Goal: Obtain resource: Download file/media

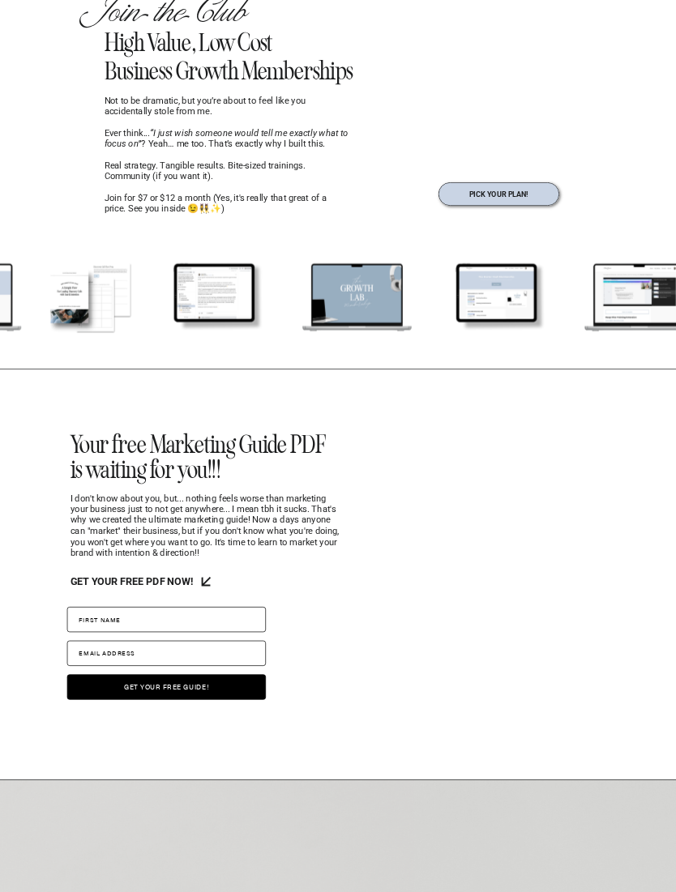
scroll to position [640, 0]
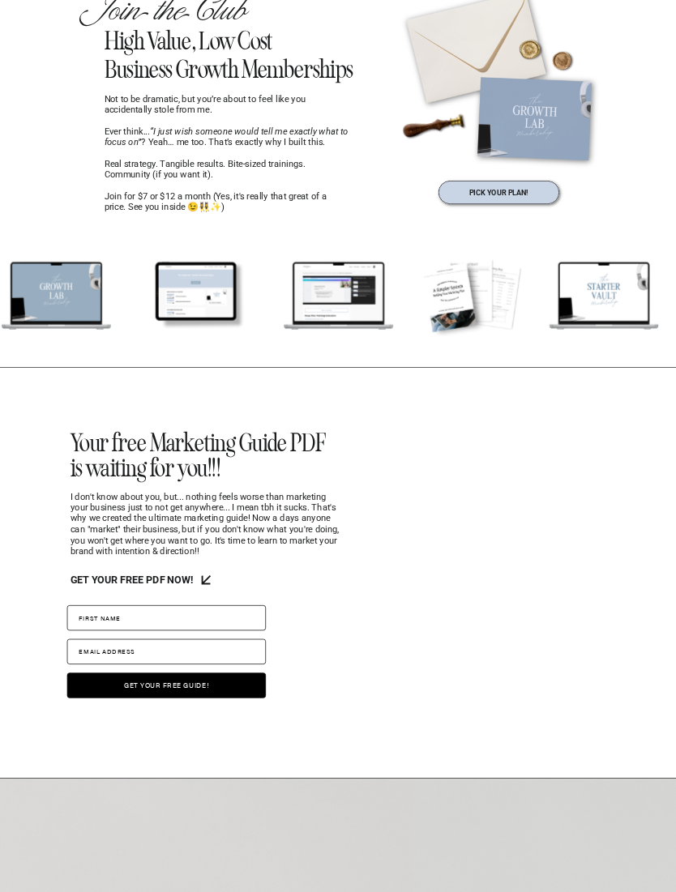
click at [115, 621] on span "rst name" at bounding box center [103, 617] width 36 height 8
click at [115, 621] on input "Fi e rst name" at bounding box center [166, 616] width 198 height 25
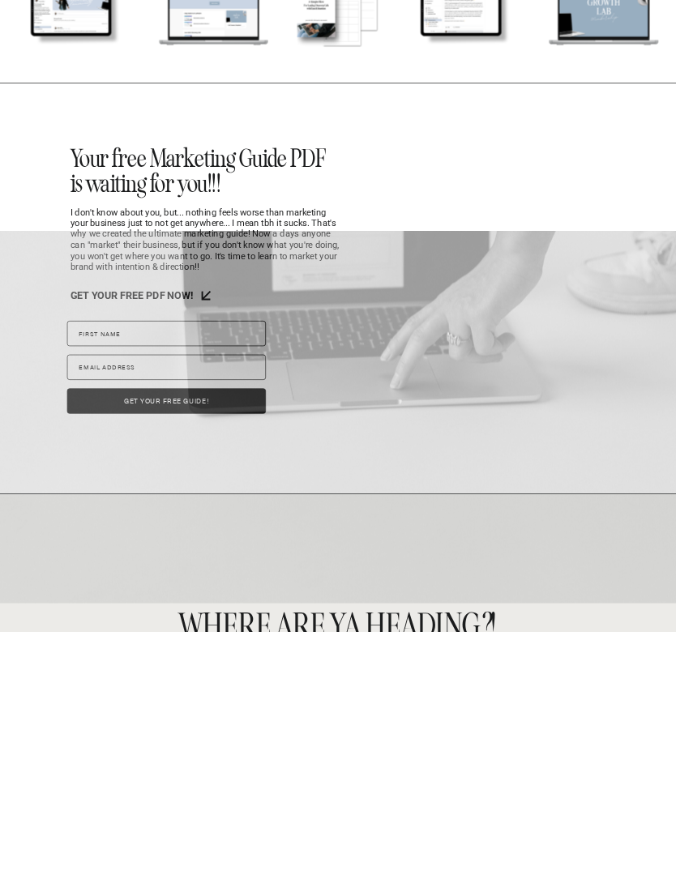
scroll to position [671, 0]
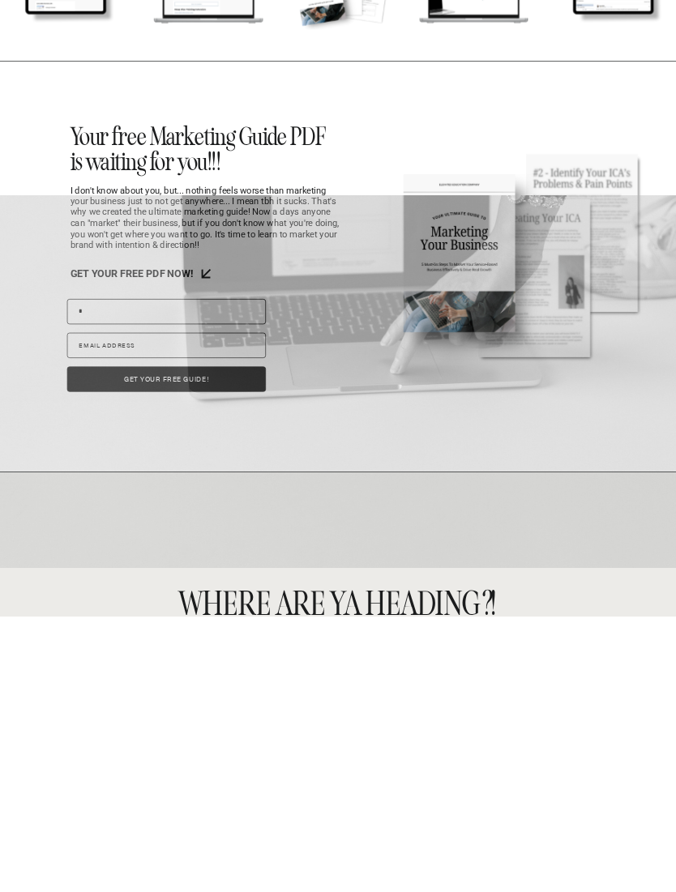
type input "*"
click at [179, 608] on label "Emai y l address" at bounding box center [166, 620] width 198 height 25
click at [179, 608] on input "Emai y l address" at bounding box center [166, 620] width 198 height 25
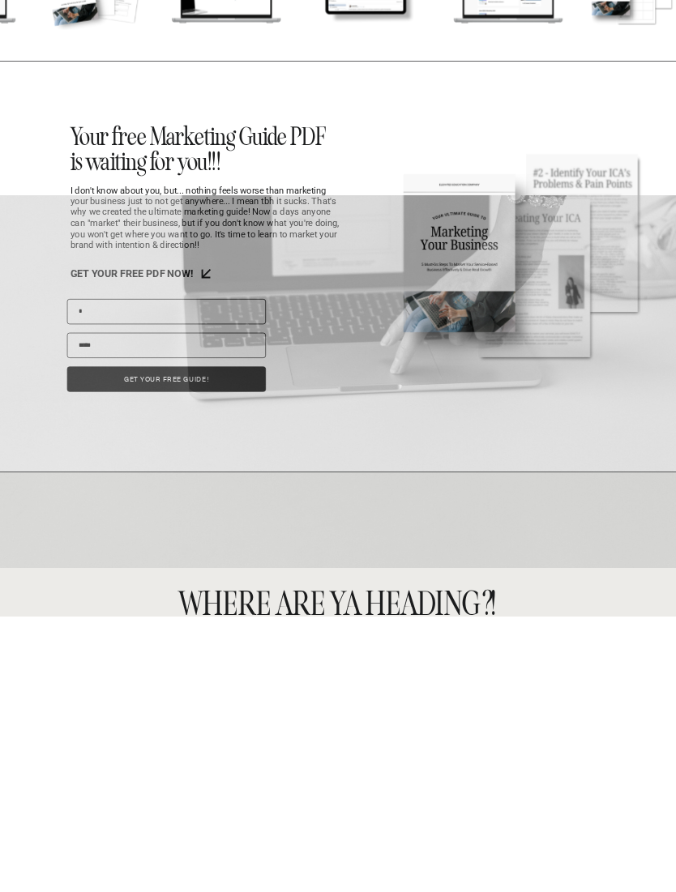
click at [166, 642] on button "get your free guide!" at bounding box center [166, 654] width 198 height 25
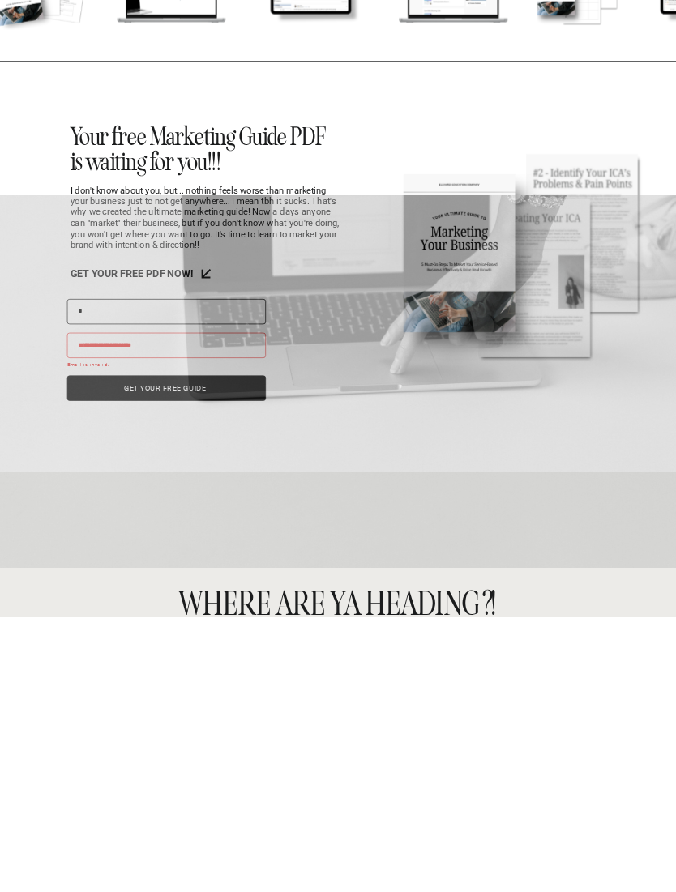
type input "**********"
click at [229, 650] on button "get your free guide!" at bounding box center [166, 662] width 198 height 25
